Goal: Check status: Check status

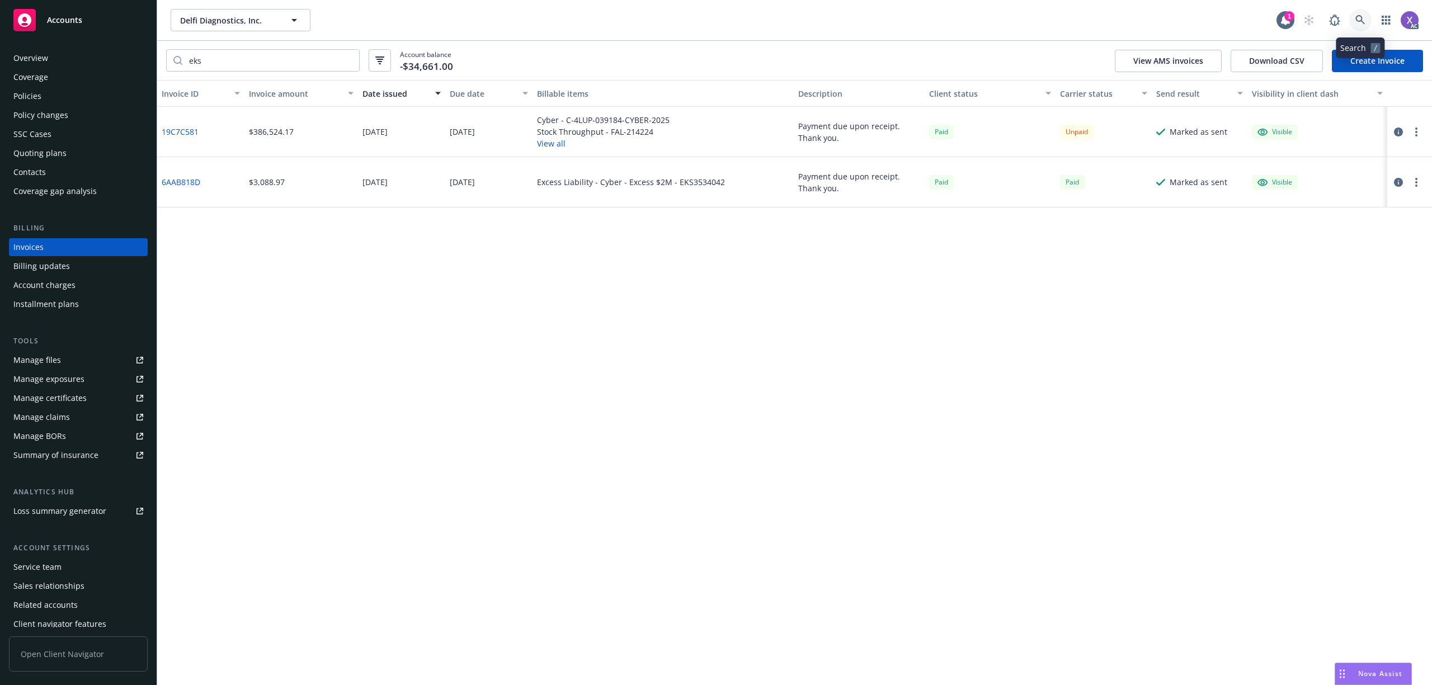
click at [1358, 21] on icon at bounding box center [1360, 20] width 10 height 10
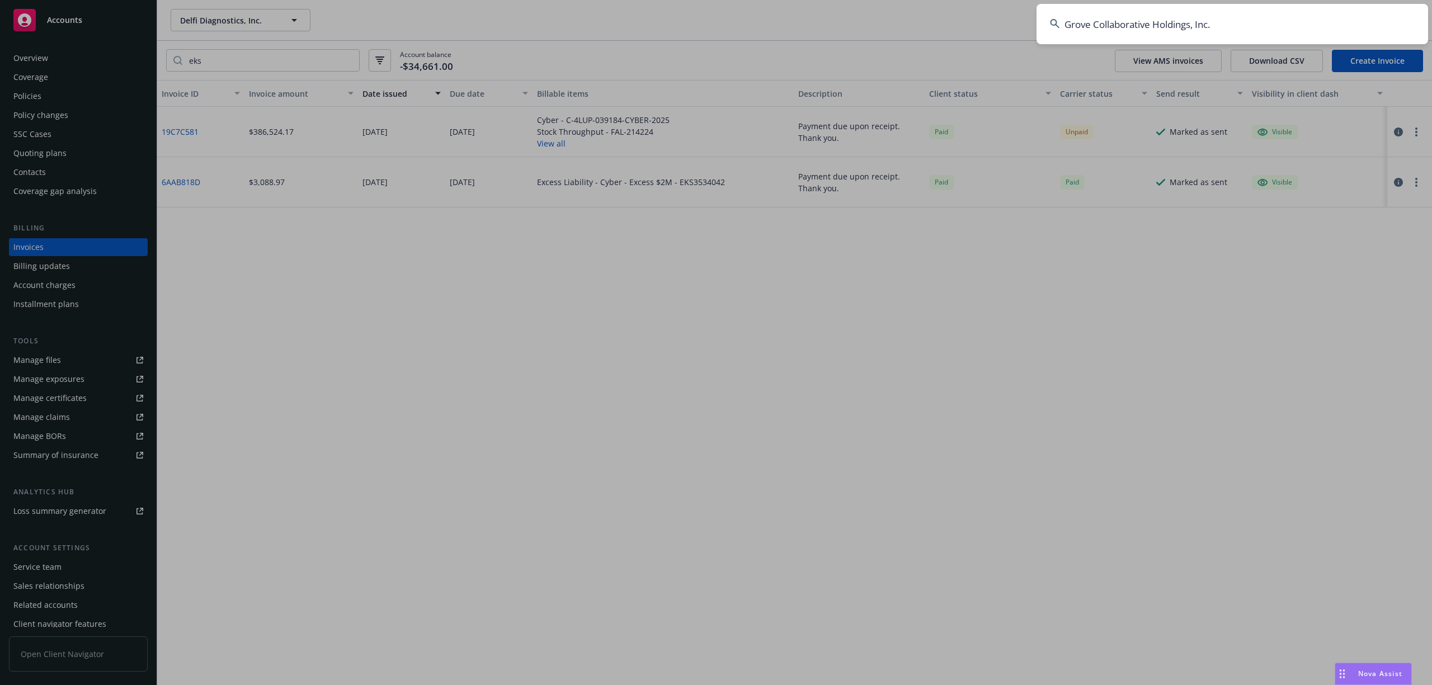
click at [1233, 28] on input "Grove Collaborative Holdings, Inc." at bounding box center [1232, 24] width 392 height 40
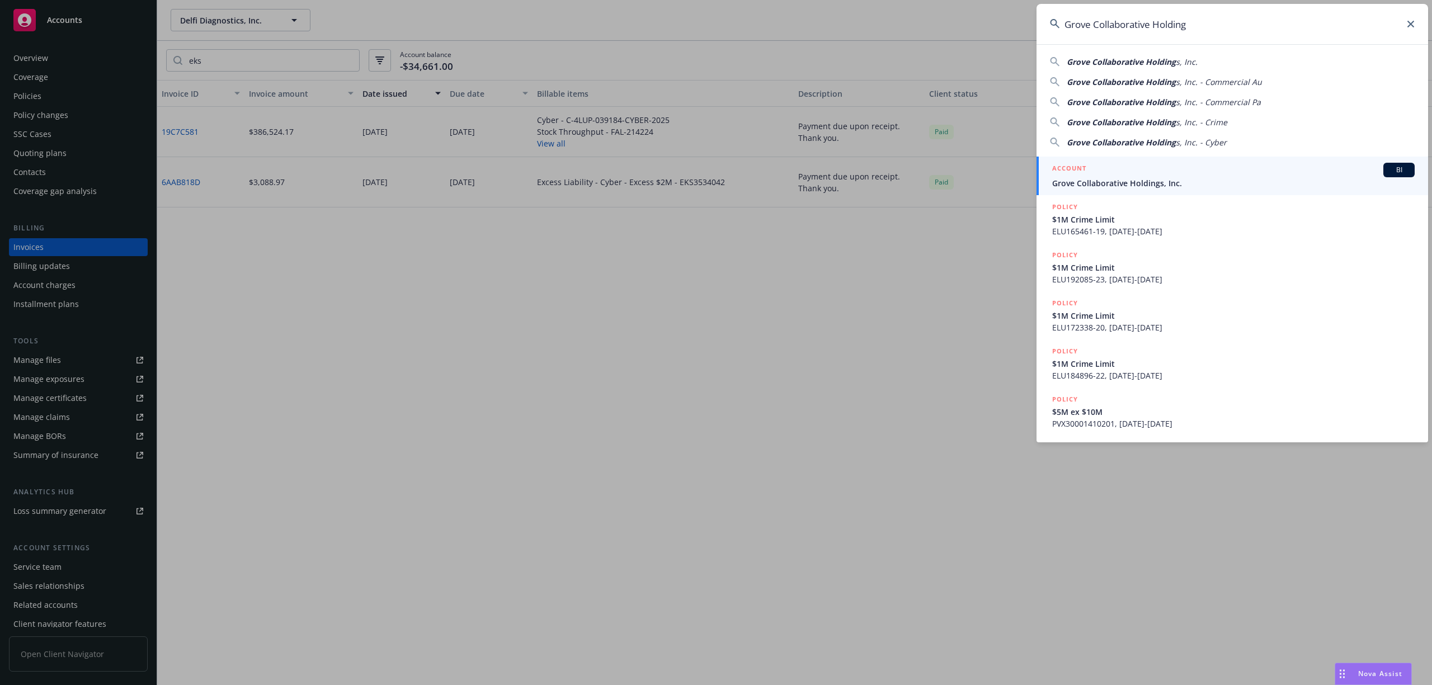
type input "Grove Collaborative Holding"
click at [1121, 188] on span "Grove Collaborative Holdings, Inc." at bounding box center [1233, 183] width 362 height 12
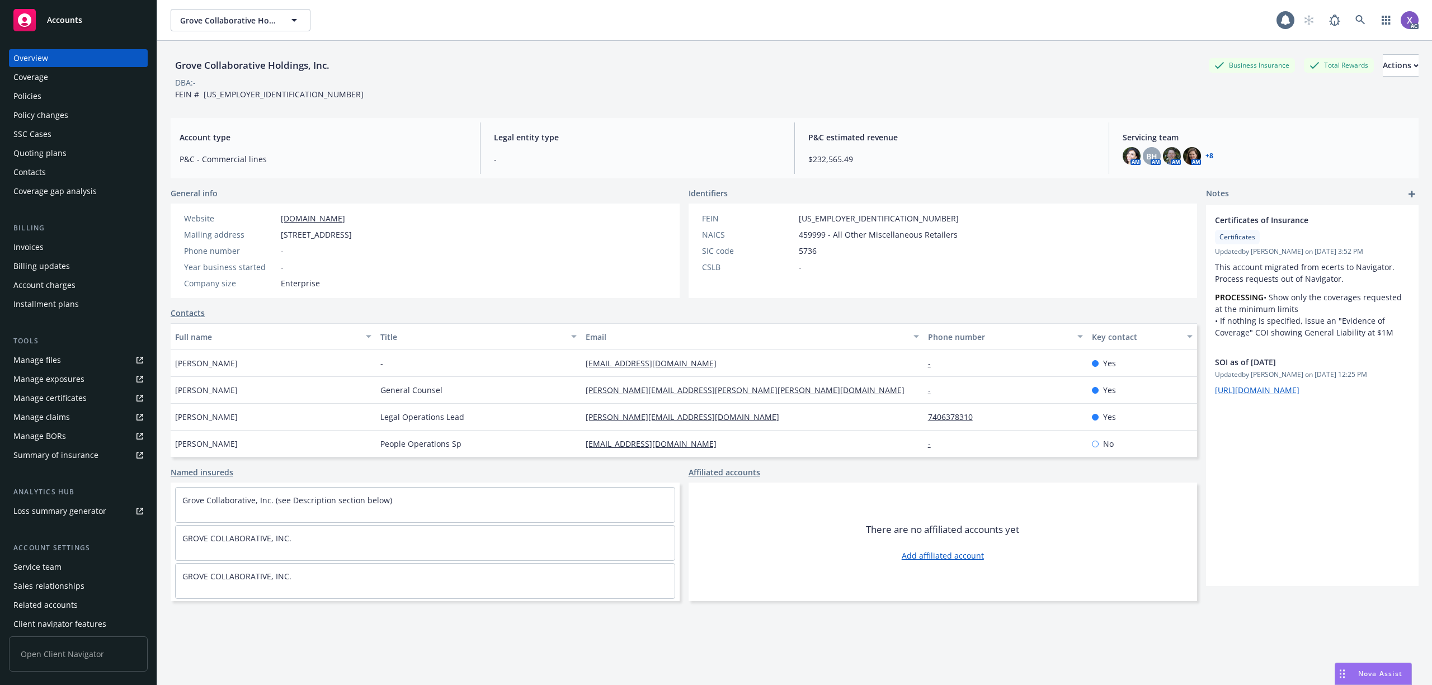
click at [34, 251] on div "Invoices" at bounding box center [28, 247] width 30 height 18
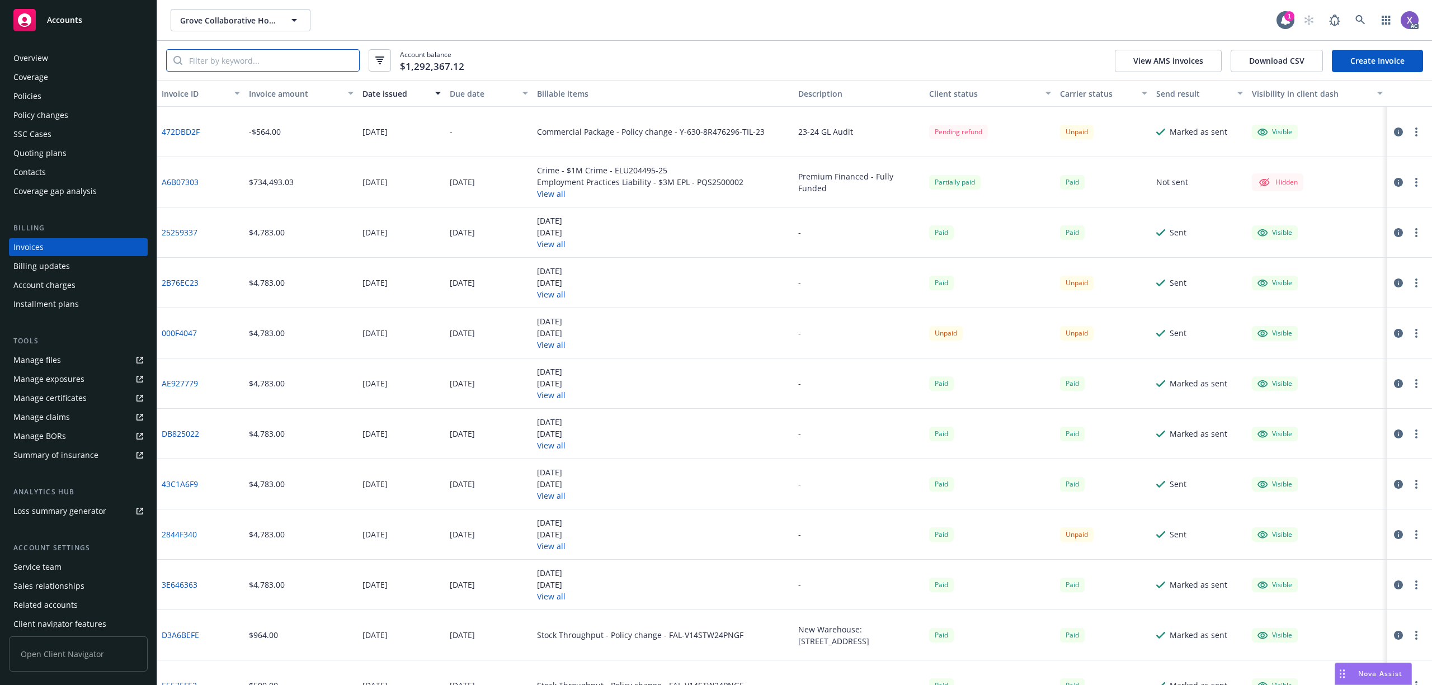
click at [274, 63] on input "search" at bounding box center [270, 60] width 177 height 21
paste input "EX-6X720087"
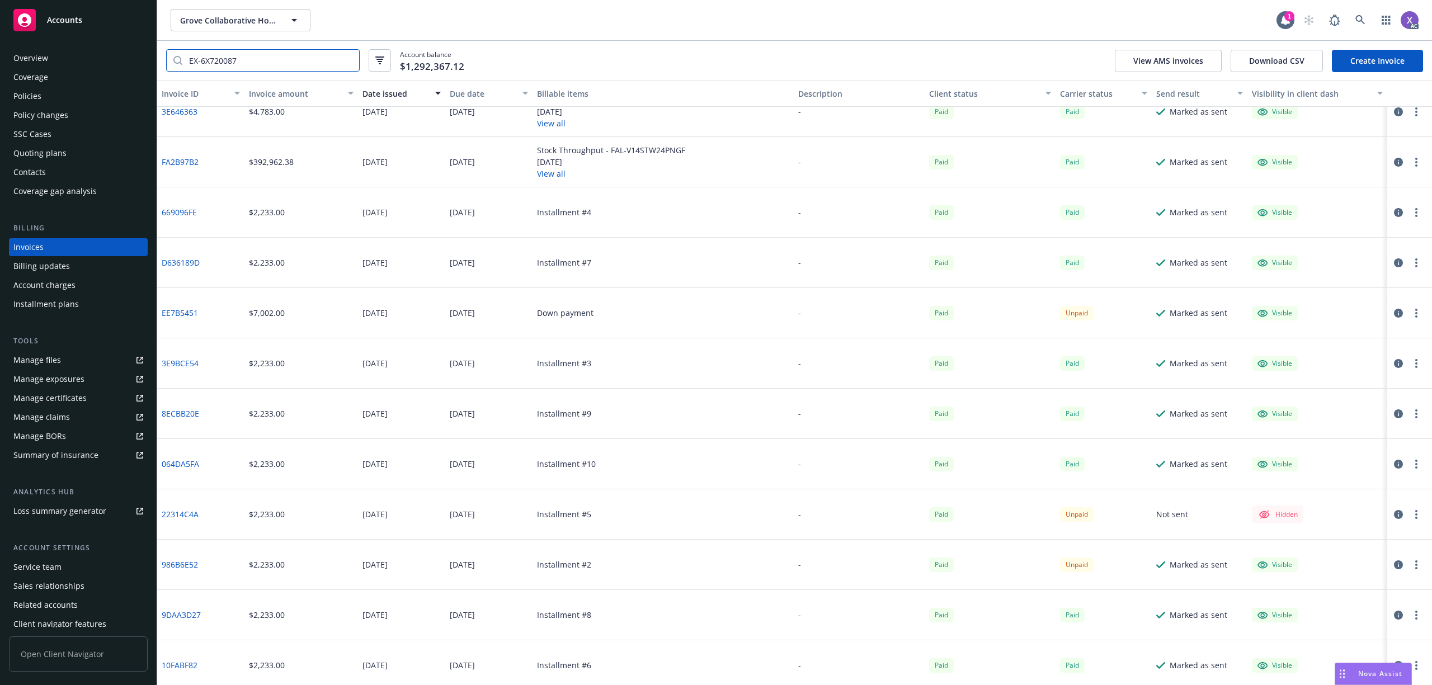
scroll to position [378, 0]
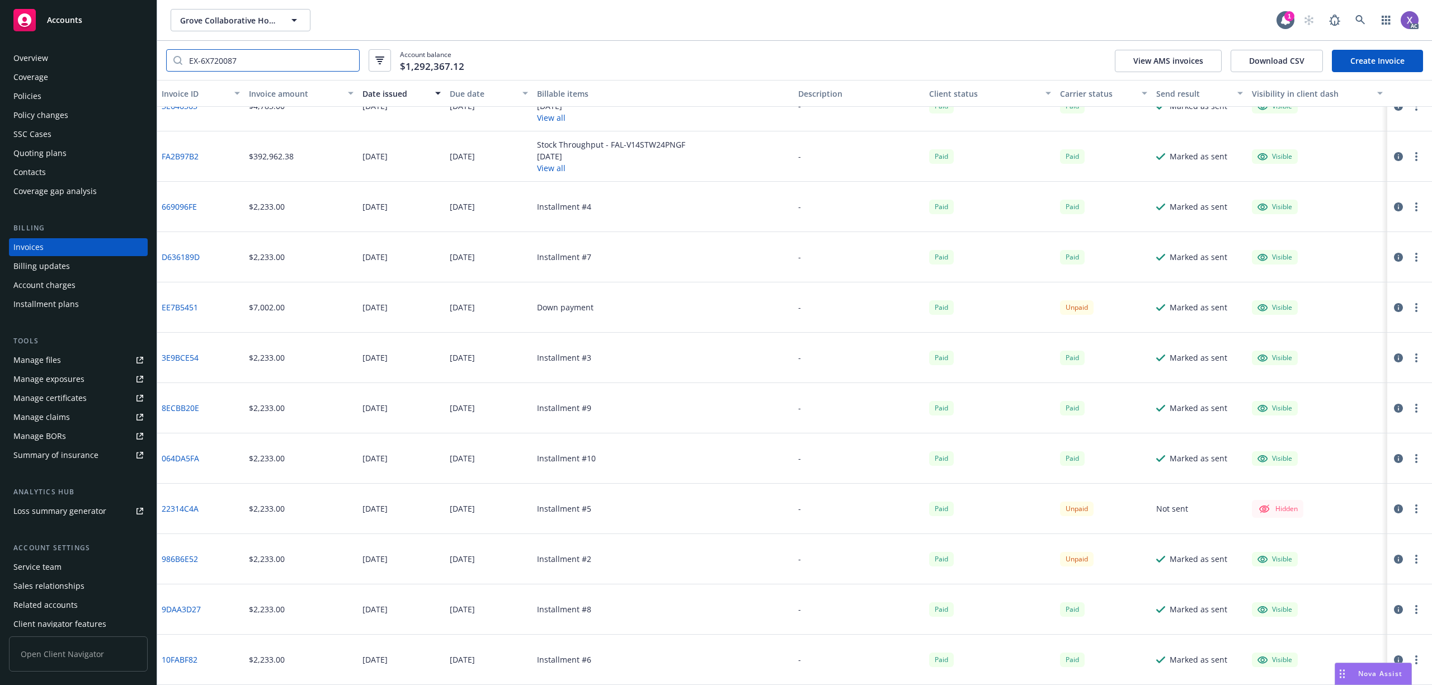
type input "EX-6X720087"
click at [1351, 21] on link at bounding box center [1360, 20] width 22 height 22
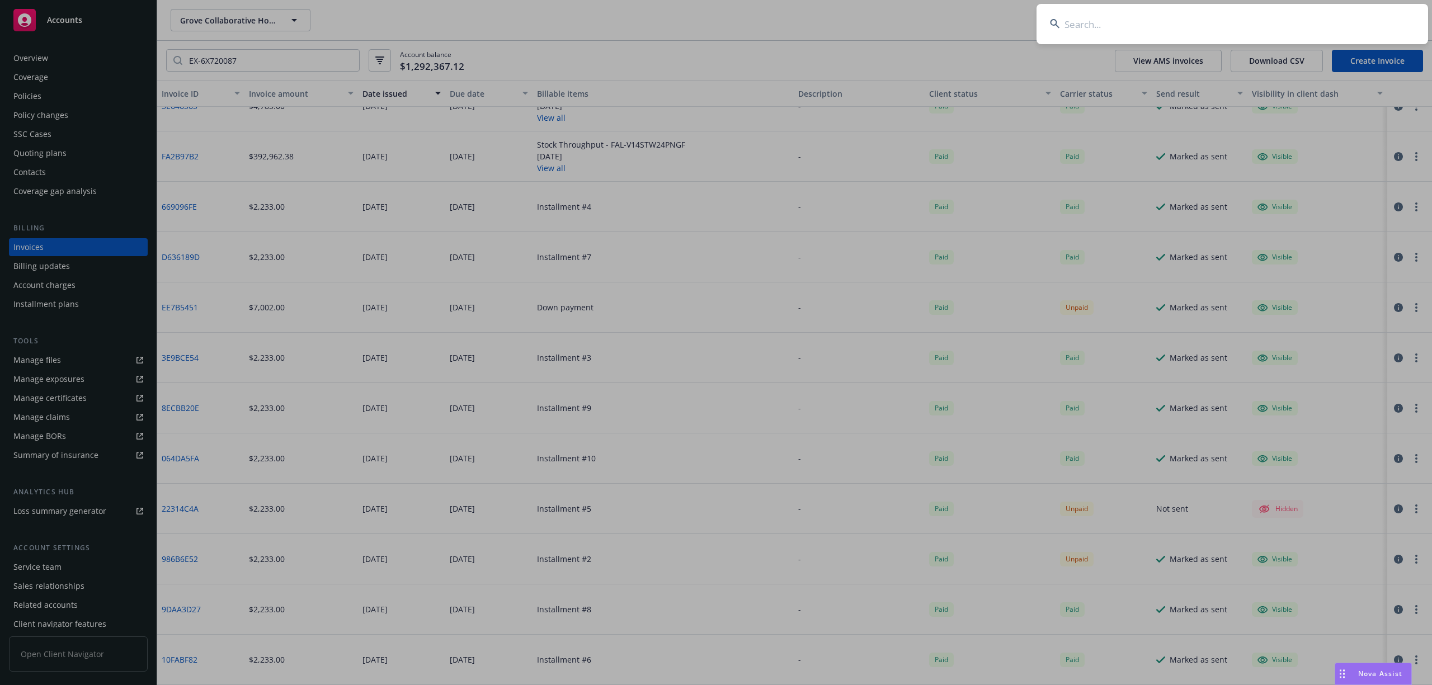
type input "VC Conveyors, LLC"
click at [1144, 30] on input "VC Conveyors, LLC" at bounding box center [1232, 24] width 392 height 40
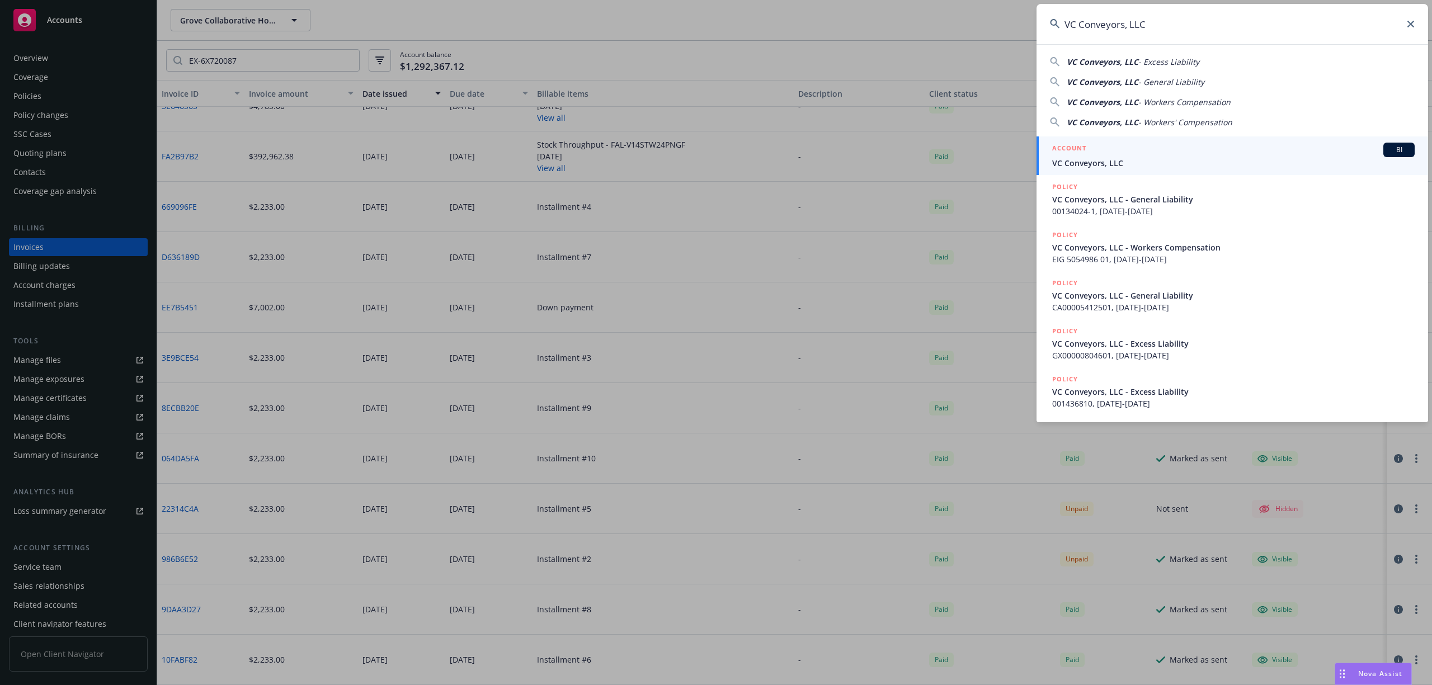
click at [1119, 162] on span "VC Conveyors, LLC" at bounding box center [1233, 163] width 362 height 12
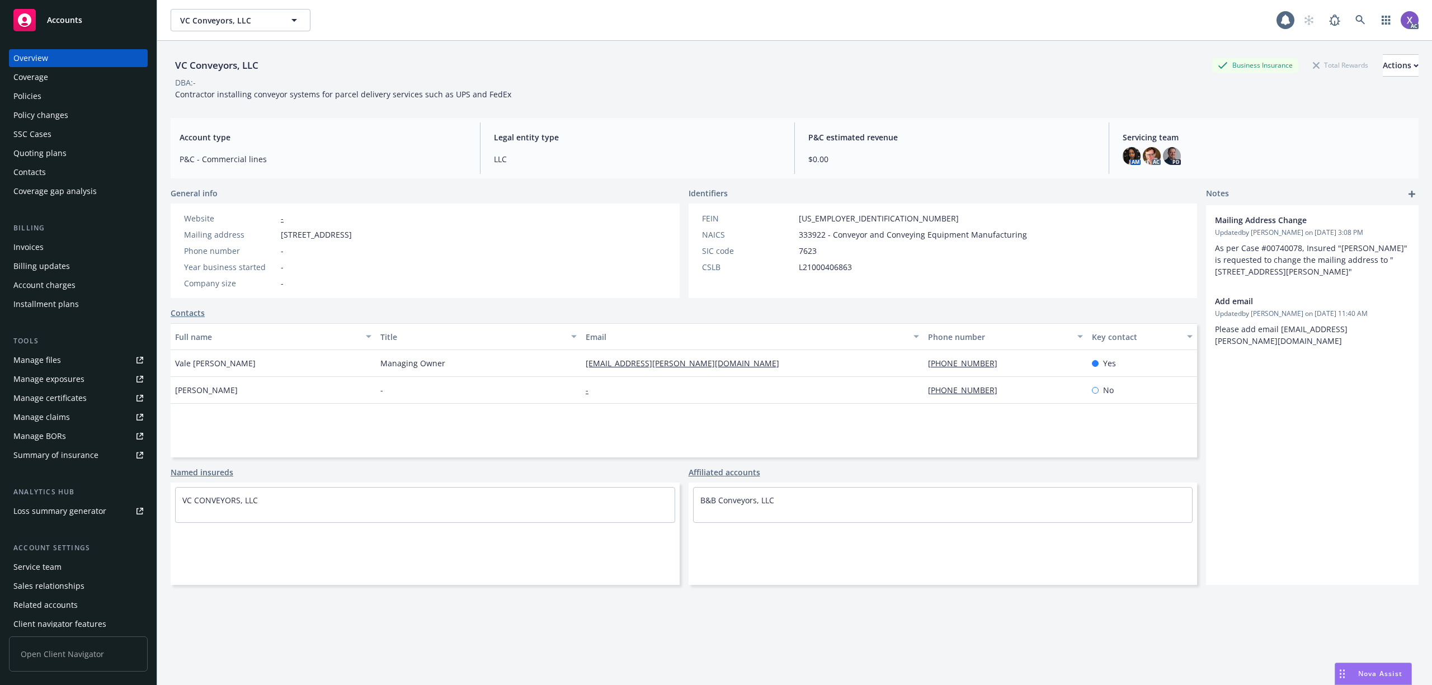
click at [43, 247] on div "Invoices" at bounding box center [78, 247] width 130 height 18
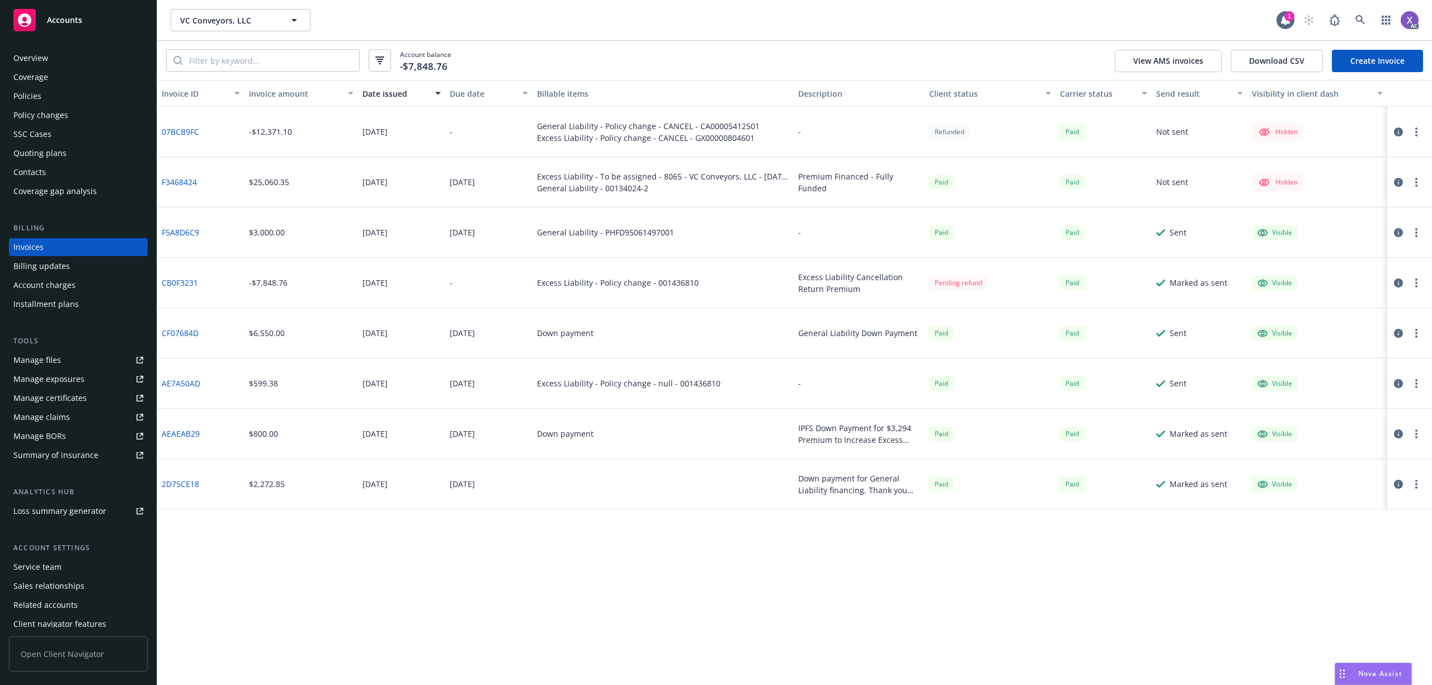
click at [39, 96] on div "Policies" at bounding box center [27, 96] width 28 height 18
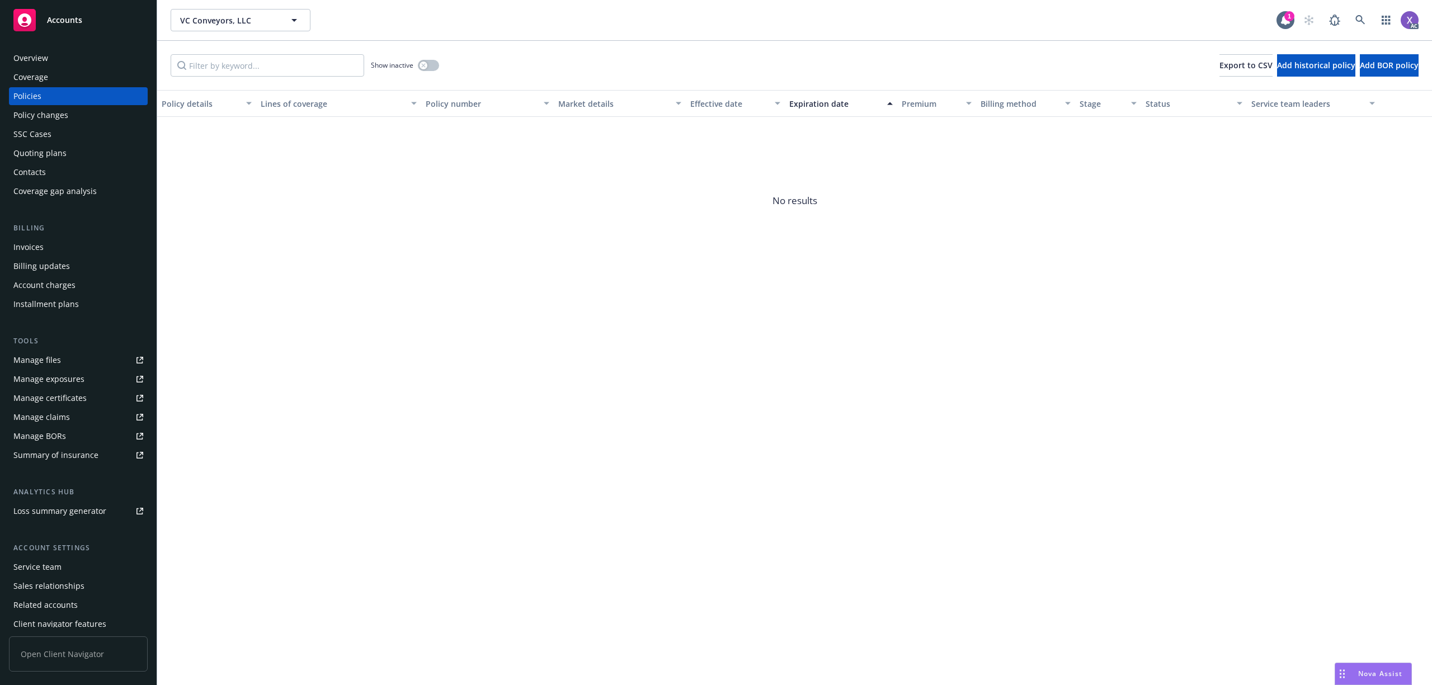
click at [31, 96] on div "Policies" at bounding box center [27, 96] width 28 height 18
click at [434, 64] on button "button" at bounding box center [428, 65] width 21 height 11
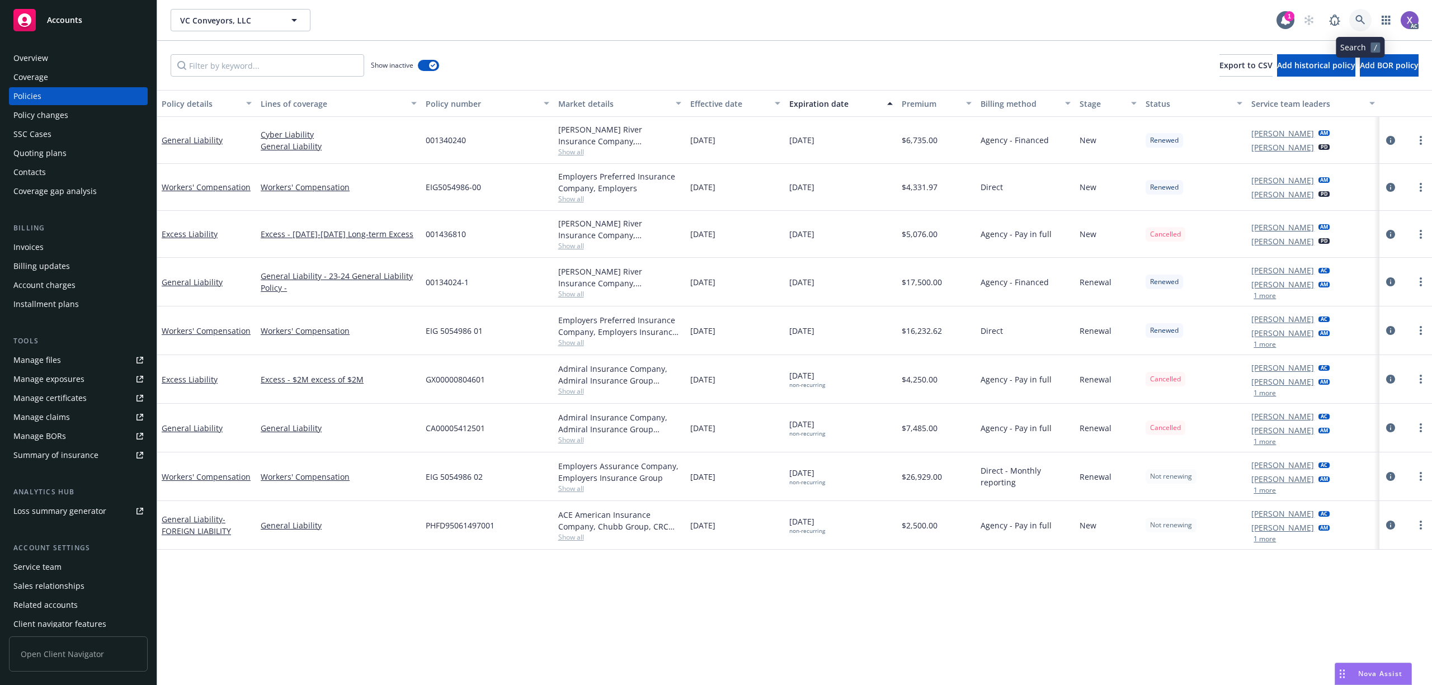
click at [1356, 27] on link at bounding box center [1360, 20] width 22 height 22
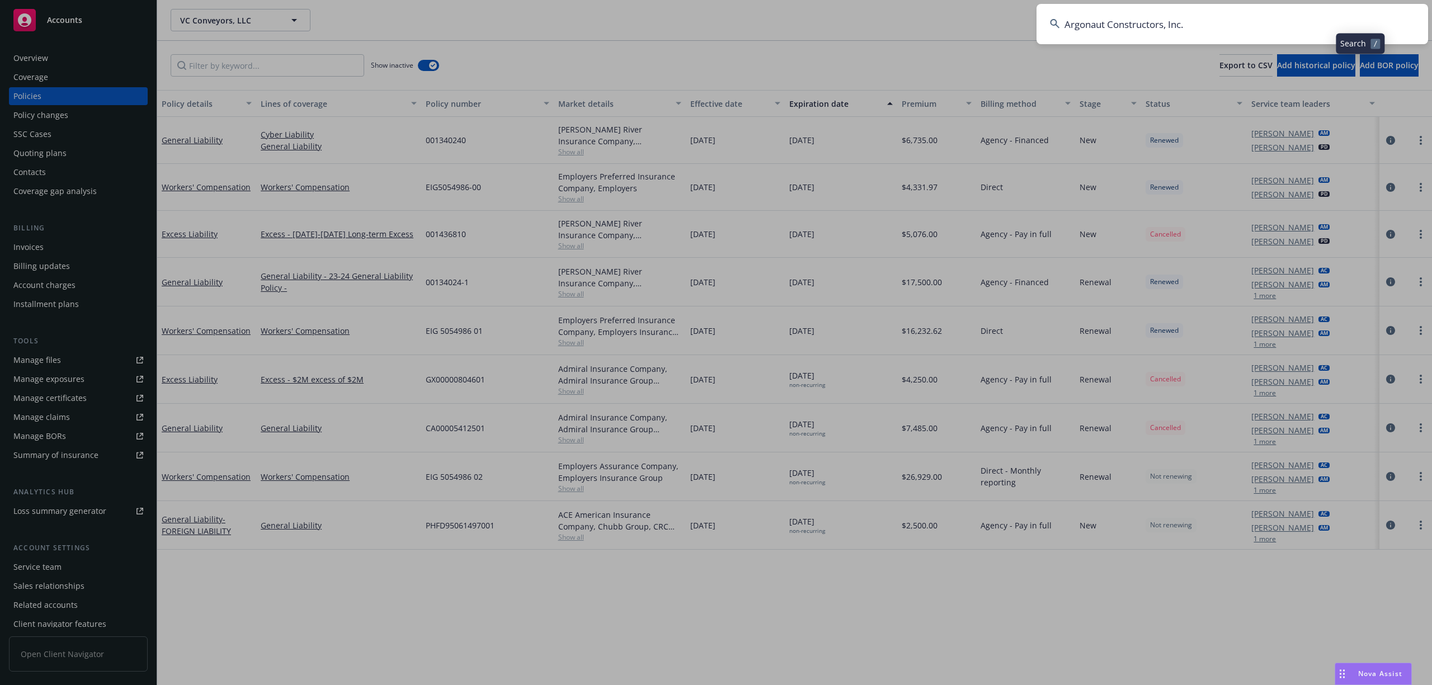
click at [1256, 31] on input "Argonaut Constructors, Inc." at bounding box center [1232, 24] width 392 height 40
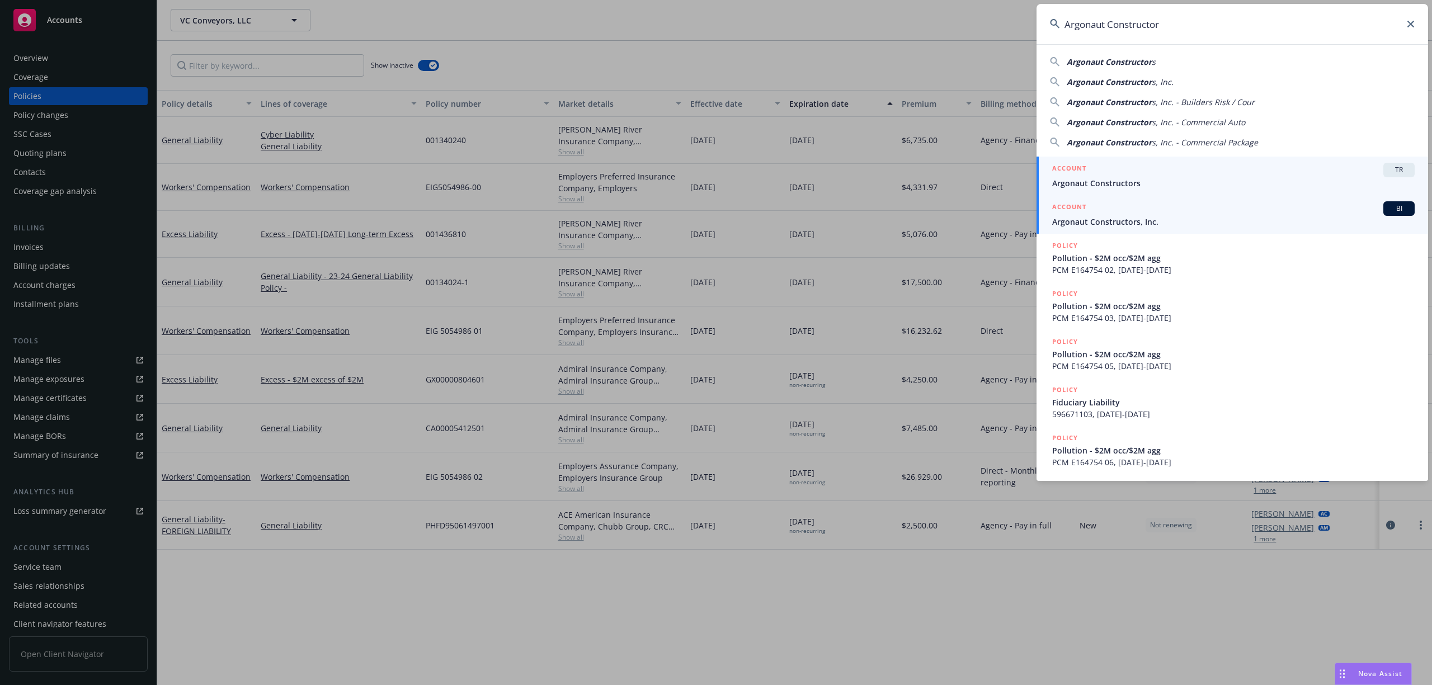
type input "Argonaut Constructor"
drag, startPoint x: 1133, startPoint y: 214, endPoint x: 1110, endPoint y: 227, distance: 26.6
click at [1133, 215] on div "ACCOUNT BI" at bounding box center [1233, 208] width 362 height 15
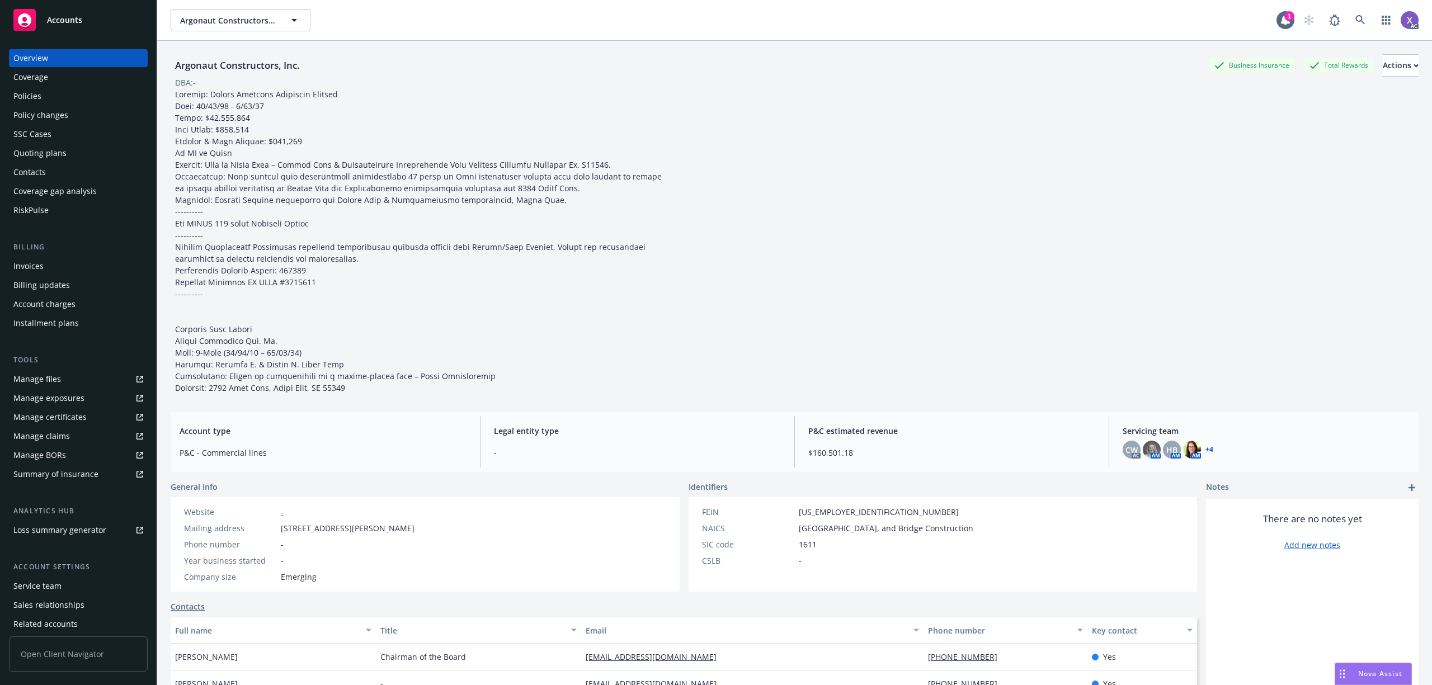
click at [41, 261] on div "Invoices" at bounding box center [28, 266] width 30 height 18
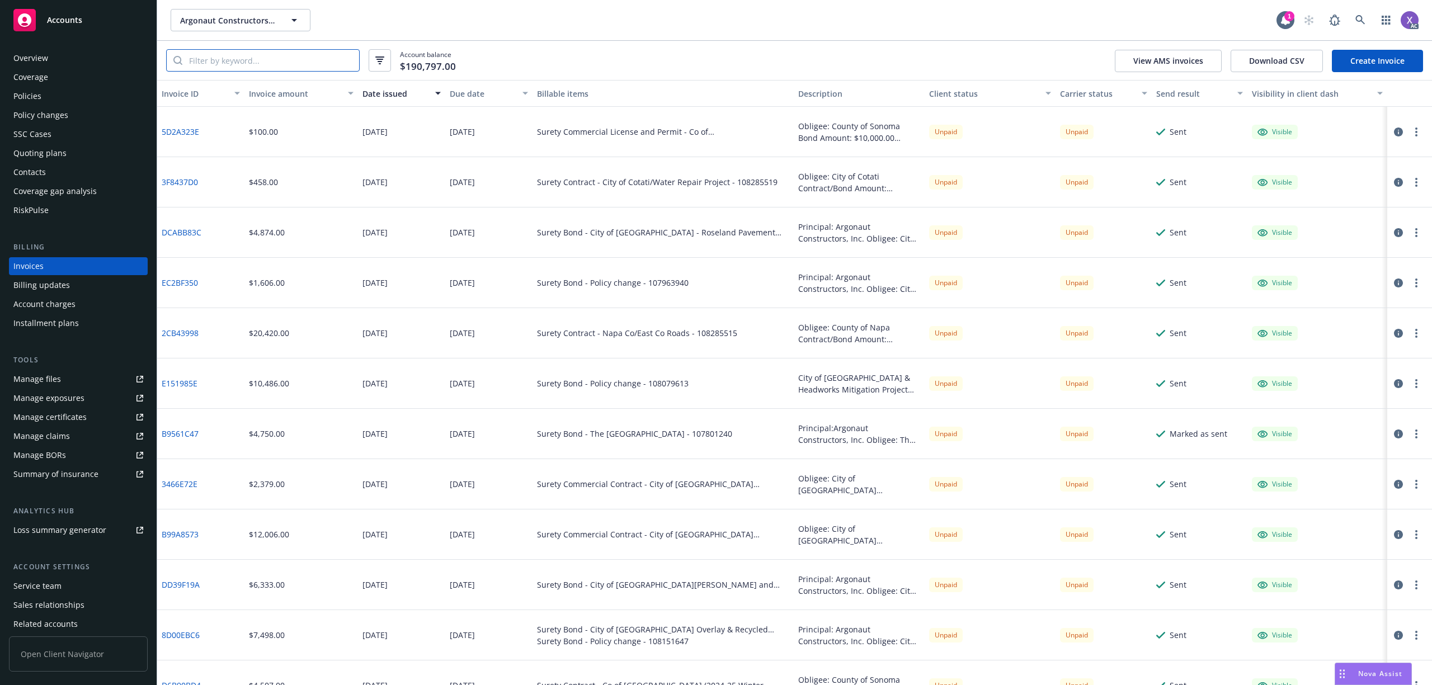
click at [229, 67] on input "search" at bounding box center [270, 60] width 177 height 21
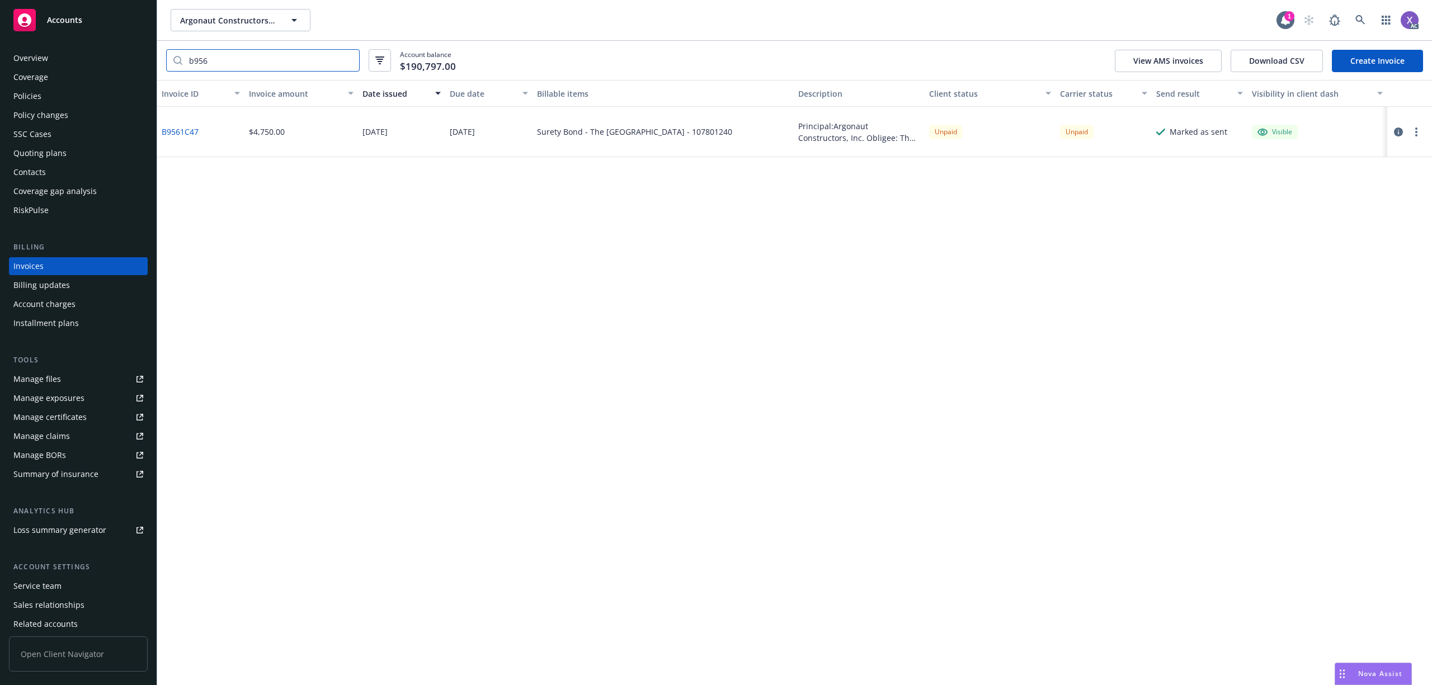
type input "b956"
click at [188, 132] on link "B9561C47" at bounding box center [180, 132] width 37 height 12
click at [195, 133] on link "B9561C47" at bounding box center [180, 132] width 37 height 12
